Goal: Transaction & Acquisition: Subscribe to service/newsletter

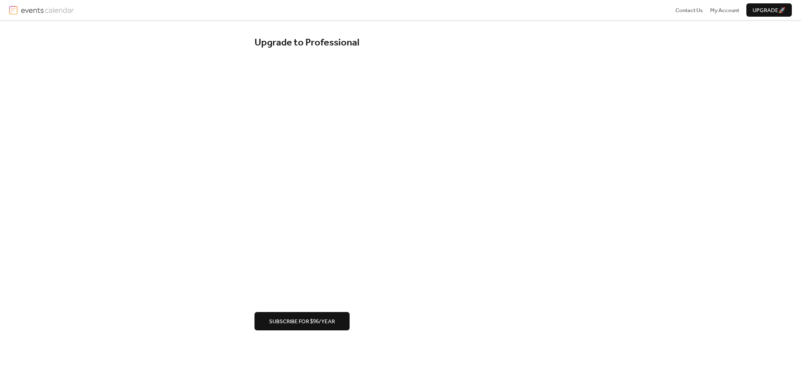
click at [319, 315] on button "Subscribe for $96/year" at bounding box center [301, 321] width 95 height 18
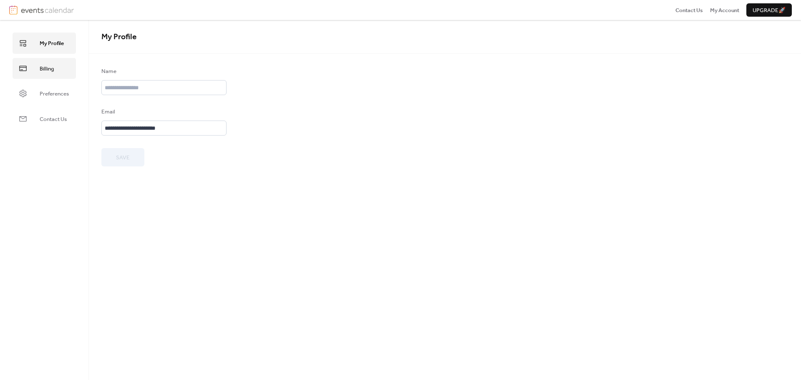
click at [47, 72] on span "Billing" at bounding box center [47, 69] width 14 height 8
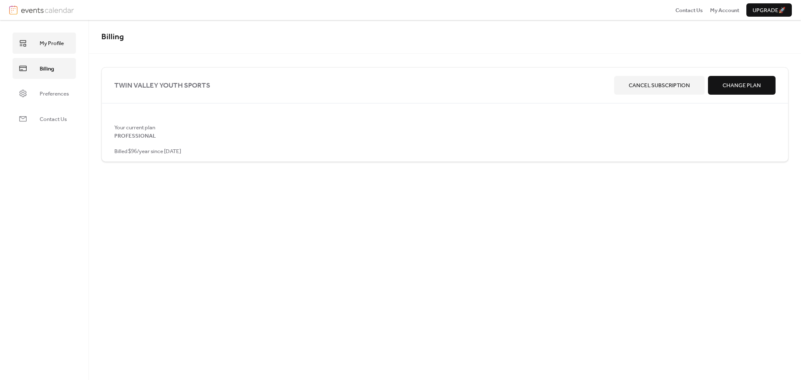
click at [43, 44] on span "My Profile" at bounding box center [52, 43] width 24 height 8
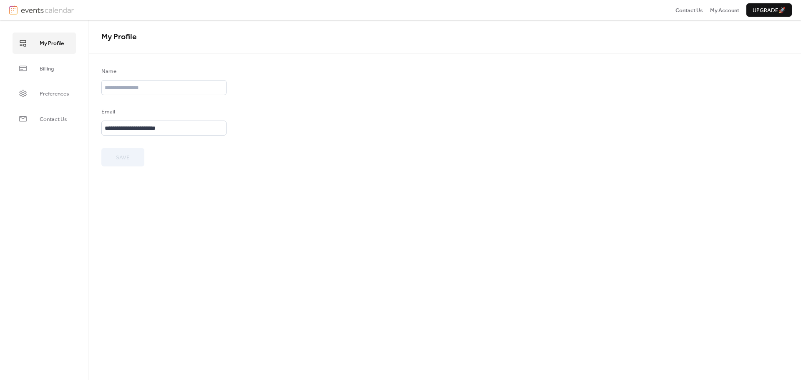
click at [17, 5] on img at bounding box center [13, 9] width 8 height 9
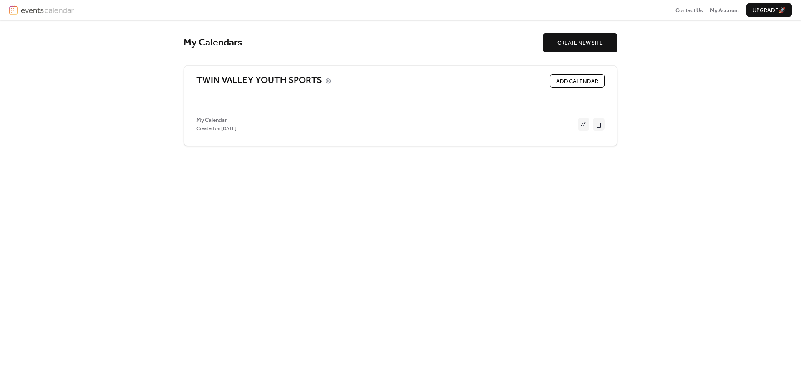
click at [267, 82] on link "TWIN VALLEY YOUTH SPORTS" at bounding box center [259, 81] width 126 height 12
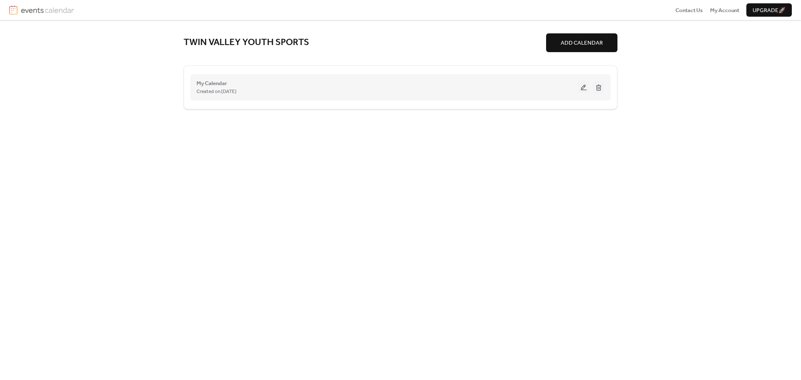
click at [279, 89] on div "Created on [DATE]" at bounding box center [386, 91] width 381 height 8
click at [582, 89] on button at bounding box center [584, 87] width 12 height 13
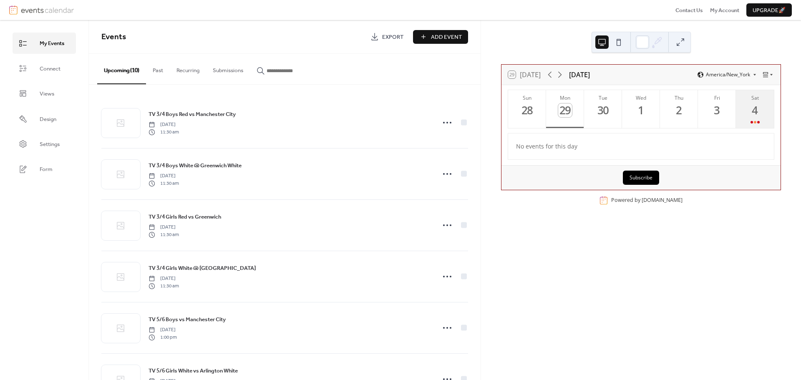
click at [752, 109] on div "4" at bounding box center [755, 110] width 14 height 14
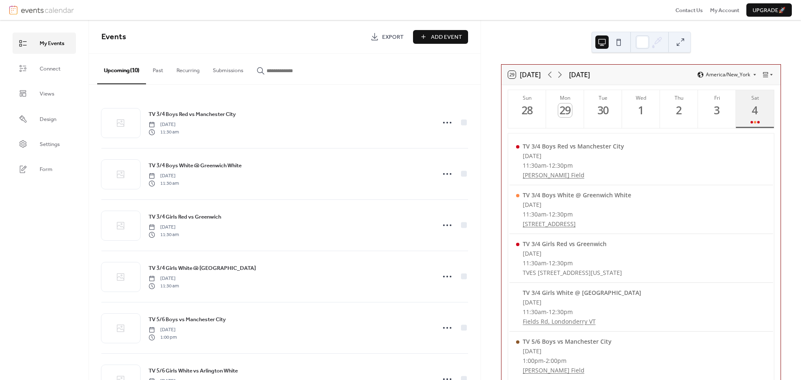
click at [751, 109] on div "4" at bounding box center [755, 110] width 14 height 14
click at [50, 122] on span "Design" at bounding box center [48, 119] width 17 height 8
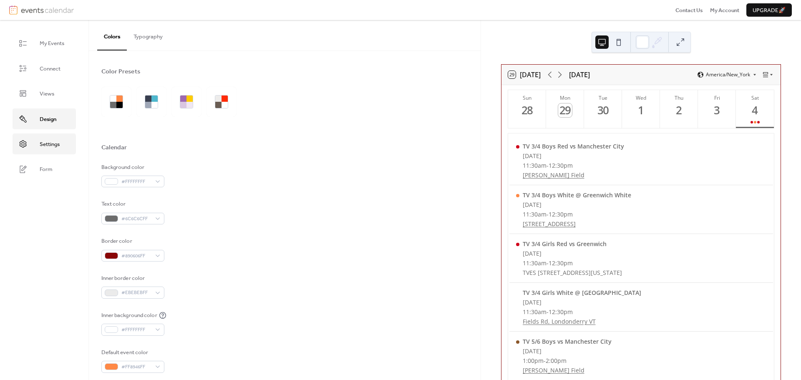
click at [50, 143] on span "Settings" at bounding box center [50, 144] width 20 height 8
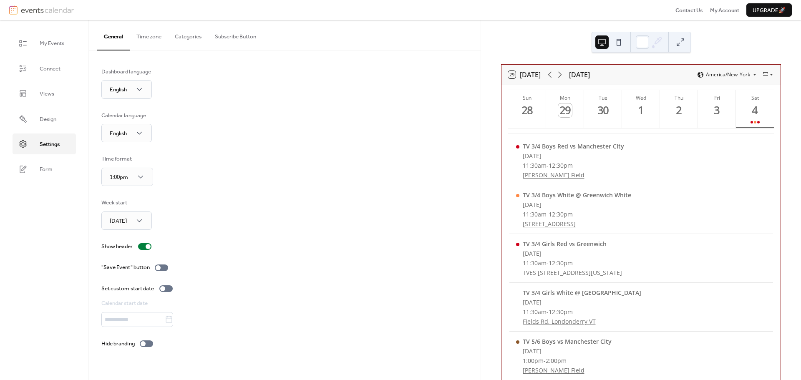
click at [196, 37] on button "Categories" at bounding box center [188, 34] width 40 height 29
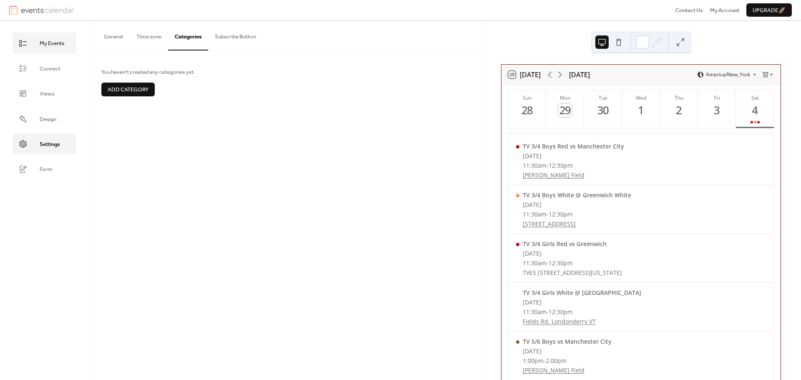
click at [49, 44] on span "My Events" at bounding box center [52, 43] width 25 height 8
